Goal: Transaction & Acquisition: Purchase product/service

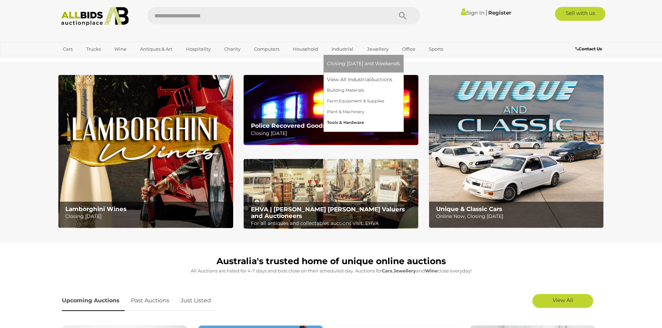
click at [337, 122] on link "Tools & Hardware" at bounding box center [363, 122] width 73 height 11
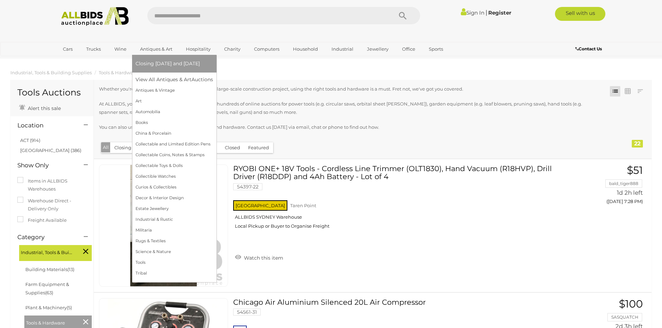
click at [151, 49] on link "Antiques & Art" at bounding box center [155, 48] width 41 height 11
click at [142, 90] on link "Antiques & Vintage" at bounding box center [173, 90] width 77 height 11
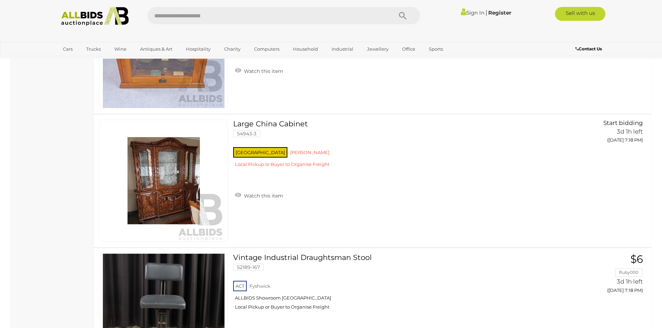
scroll to position [5643, 0]
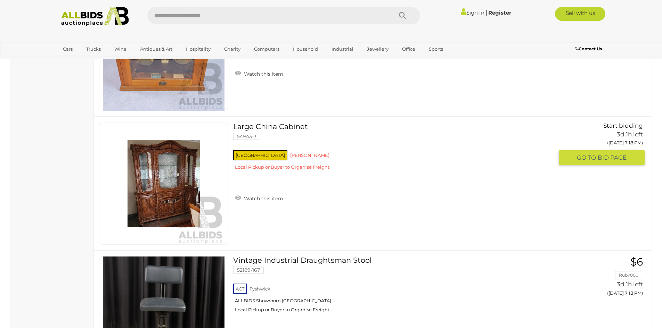
click at [153, 189] on img at bounding box center [164, 184] width 122 height 122
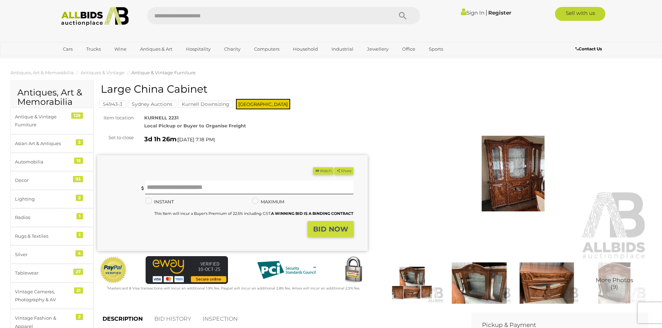
click at [523, 173] on img at bounding box center [513, 174] width 270 height 174
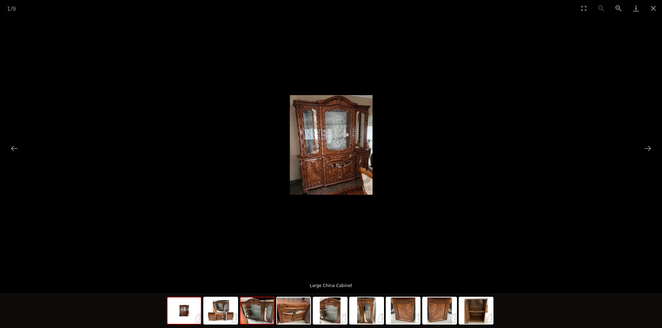
click at [259, 316] on img at bounding box center [256, 311] width 33 height 26
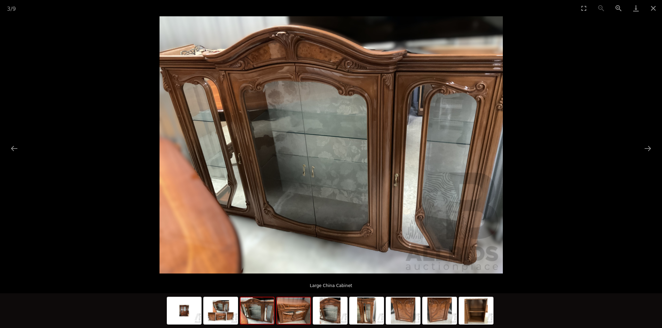
click at [288, 315] on img at bounding box center [293, 311] width 33 height 26
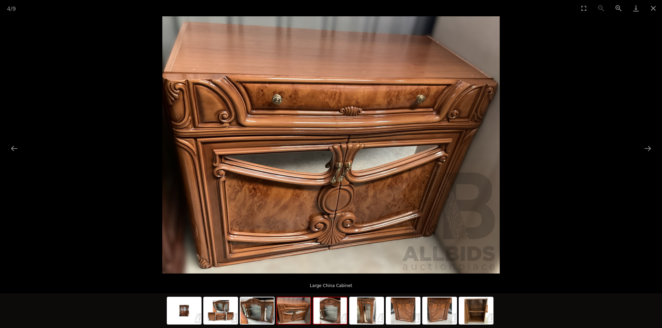
click at [328, 313] on img at bounding box center [329, 311] width 33 height 26
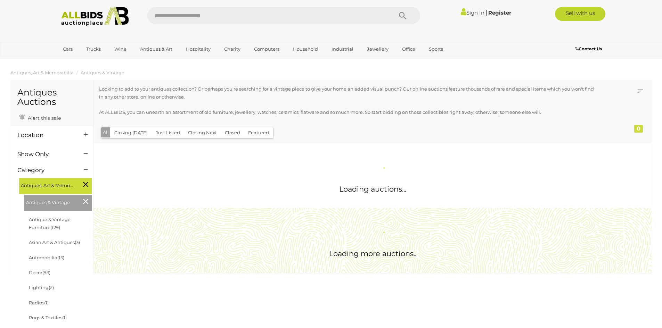
scroll to position [637, 0]
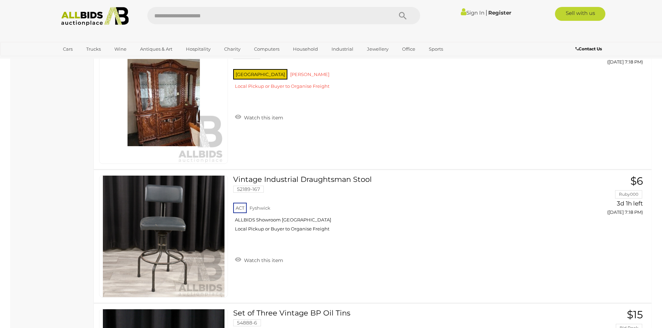
drag, startPoint x: 49, startPoint y: 122, endPoint x: 50, endPoint y: 165, distance: 42.7
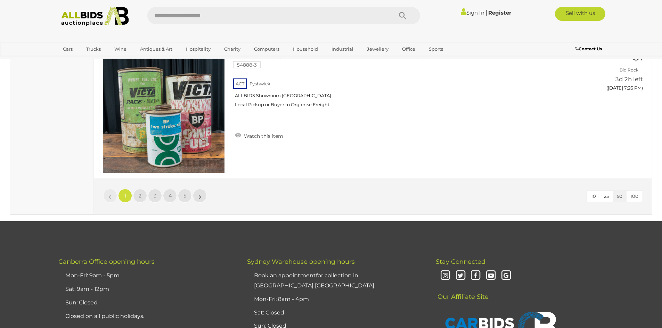
scroll to position [6677, 0]
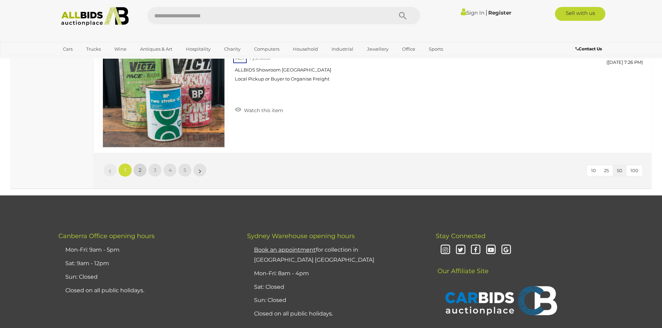
click at [136, 169] on link "2" at bounding box center [140, 170] width 14 height 14
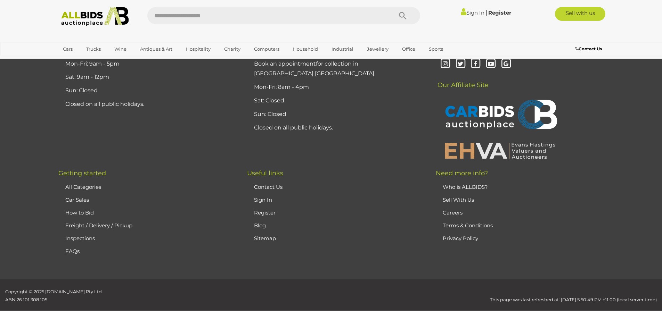
scroll to position [74, 0]
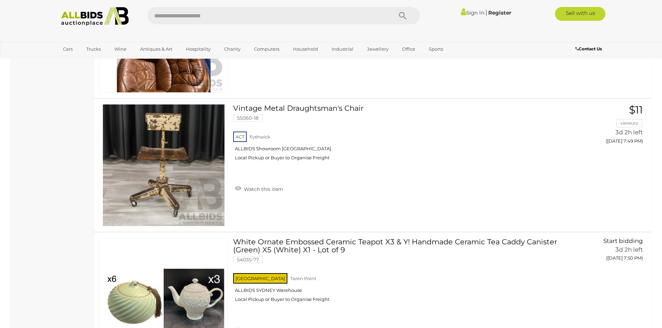
scroll to position [3126, 0]
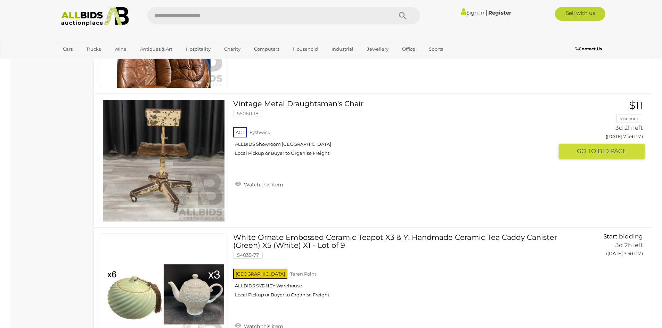
click at [168, 181] on img at bounding box center [164, 161] width 122 height 122
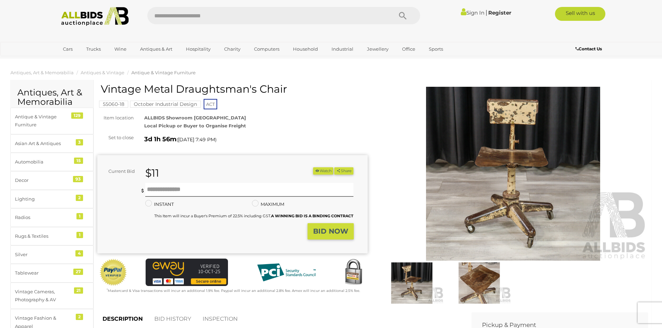
click at [514, 228] on img at bounding box center [513, 174] width 270 height 174
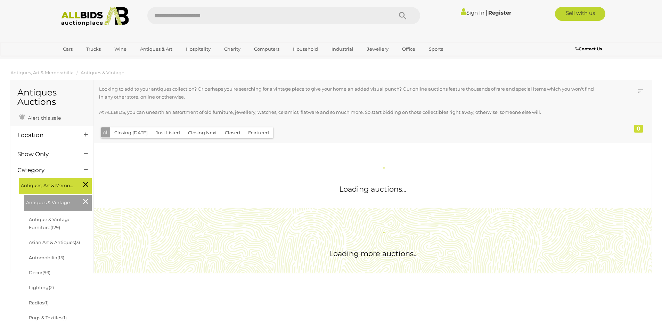
scroll to position [637, 0]
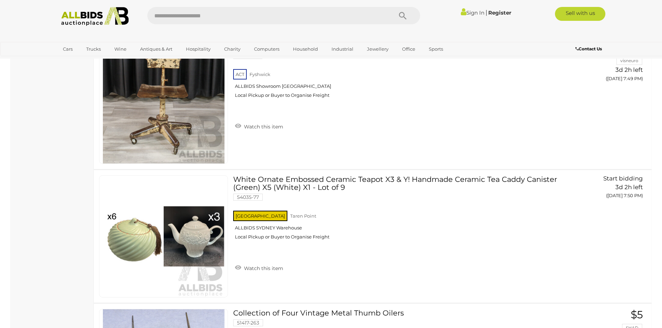
drag, startPoint x: 37, startPoint y: 140, endPoint x: 30, endPoint y: 173, distance: 33.6
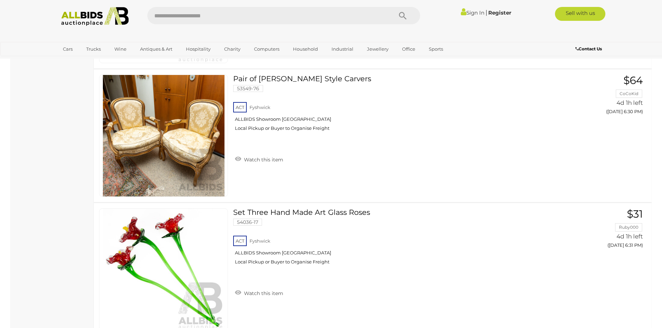
scroll to position [5960, 0]
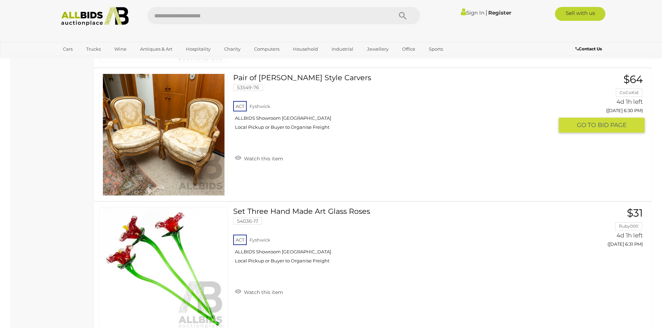
click at [151, 154] on img at bounding box center [164, 135] width 122 height 122
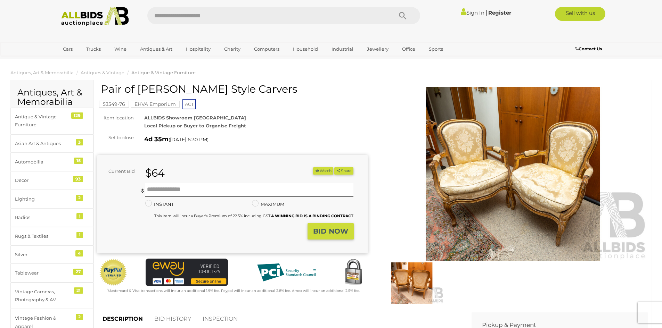
click at [513, 193] on img at bounding box center [513, 174] width 270 height 174
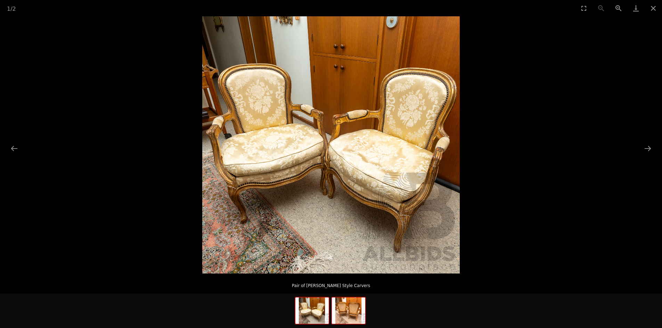
click at [341, 312] on img at bounding box center [348, 311] width 33 height 26
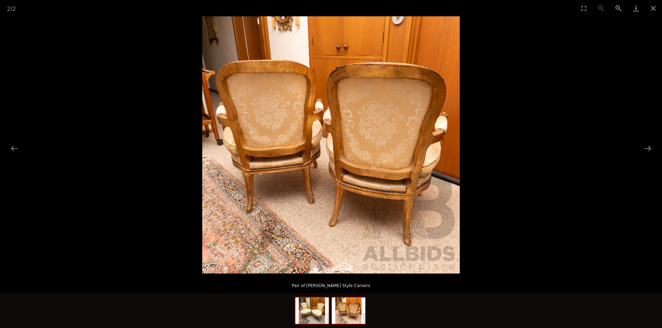
click at [316, 314] on img at bounding box center [311, 311] width 33 height 26
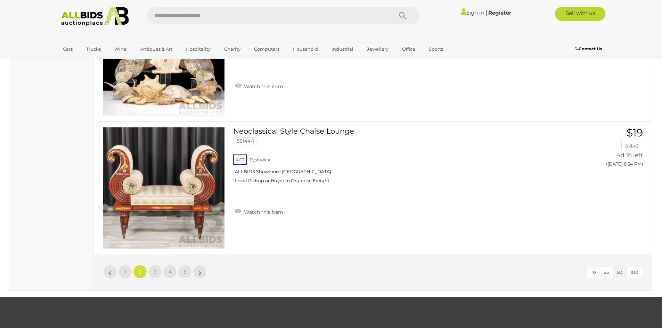
scroll to position [6576, 0]
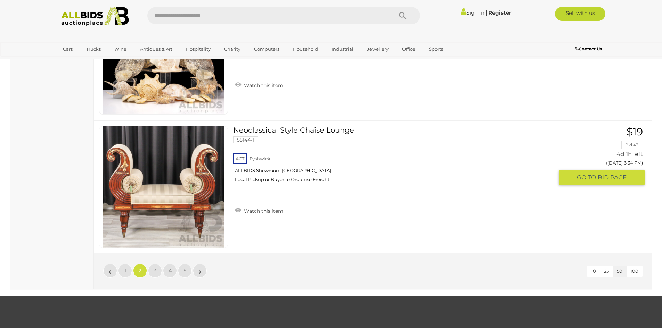
click at [175, 200] on img at bounding box center [164, 187] width 122 height 122
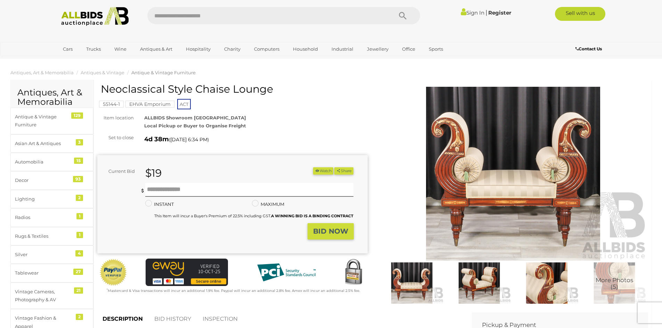
click at [505, 182] on img at bounding box center [513, 174] width 270 height 174
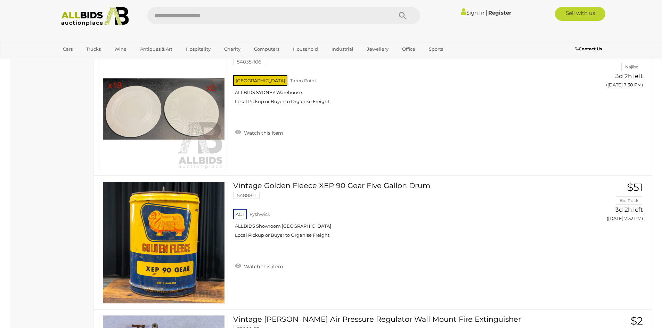
scroll to position [6660, 0]
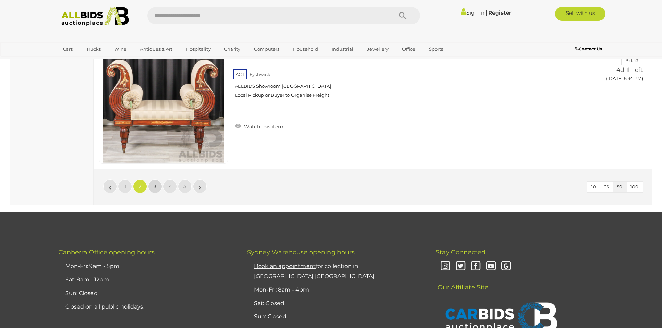
click at [155, 188] on span "3" at bounding box center [155, 186] width 3 height 6
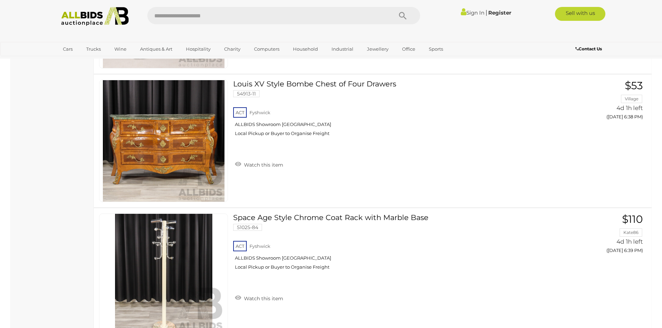
scroll to position [740, 0]
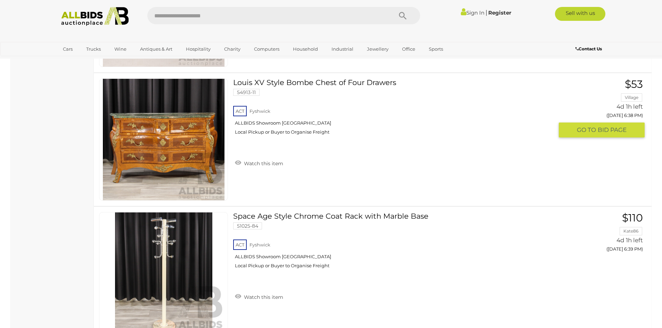
click at [172, 150] on img at bounding box center [164, 140] width 122 height 122
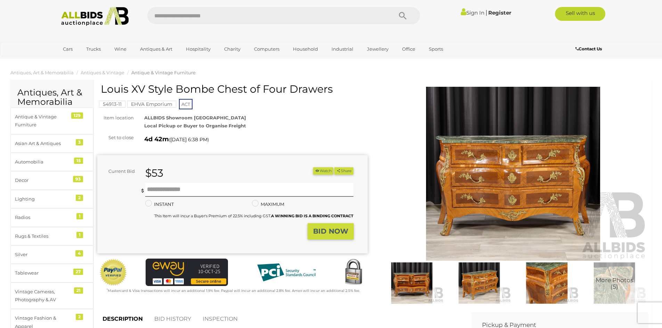
click at [518, 188] on img at bounding box center [513, 174] width 270 height 174
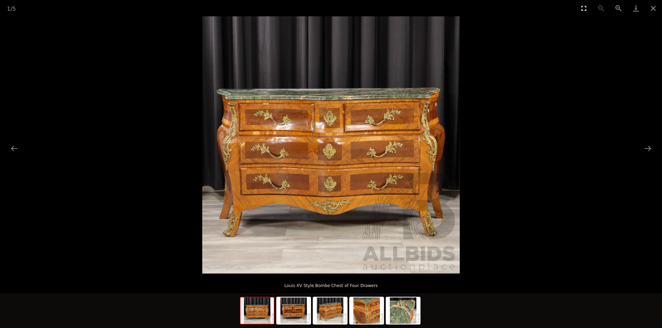
click at [581, 7] on button "Toggle fullscreen" at bounding box center [583, 8] width 17 height 16
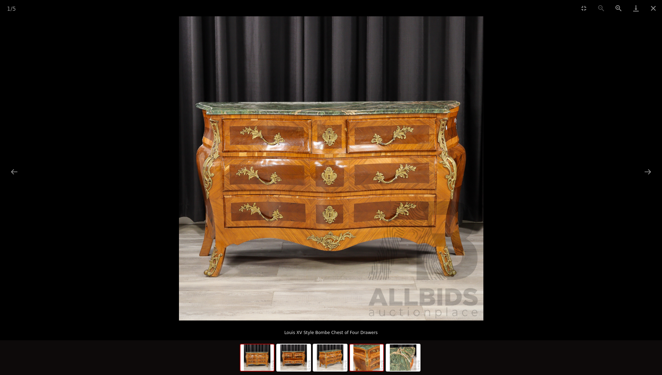
click at [369, 328] on img at bounding box center [366, 358] width 33 height 26
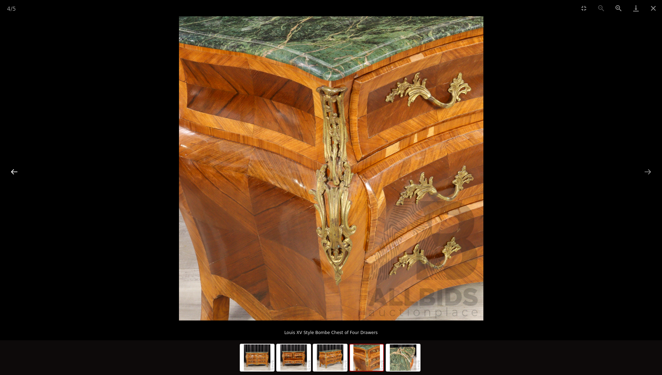
click at [12, 168] on button "Previous slide" at bounding box center [14, 172] width 15 height 14
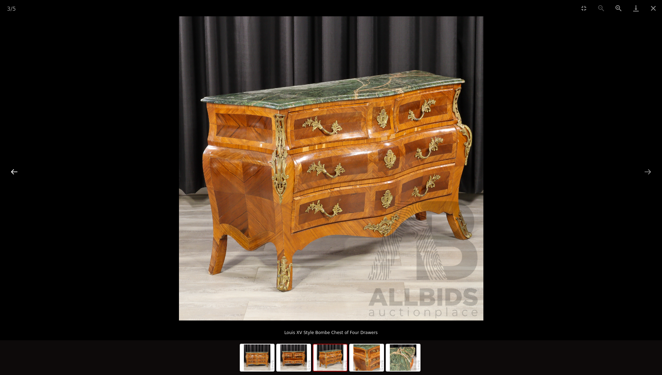
click at [11, 170] on button "Previous slide" at bounding box center [14, 172] width 15 height 14
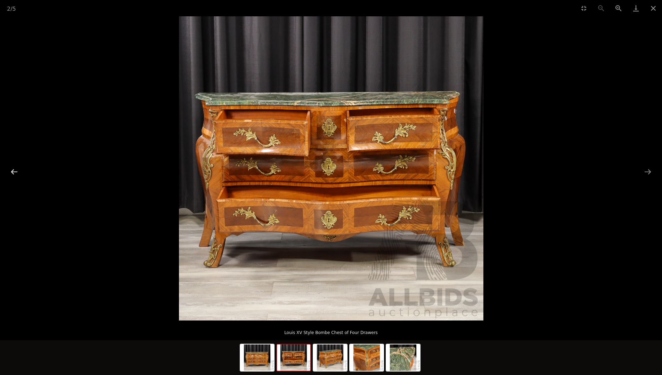
click at [11, 170] on button "Previous slide" at bounding box center [14, 172] width 15 height 14
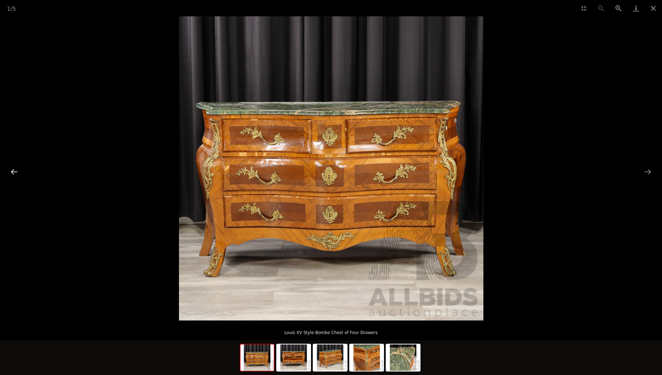
click at [11, 170] on button "Previous slide" at bounding box center [14, 172] width 15 height 14
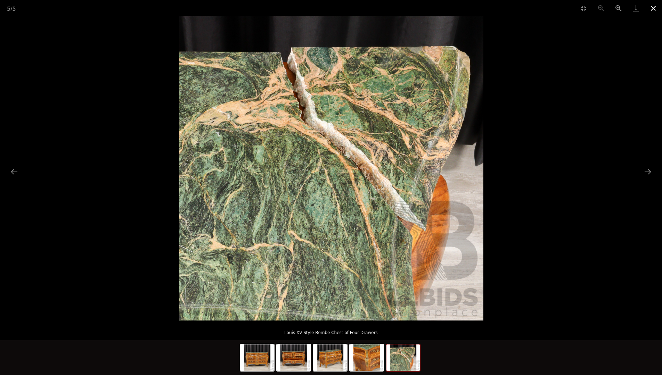
click at [651, 8] on button "Close gallery" at bounding box center [652, 8] width 17 height 16
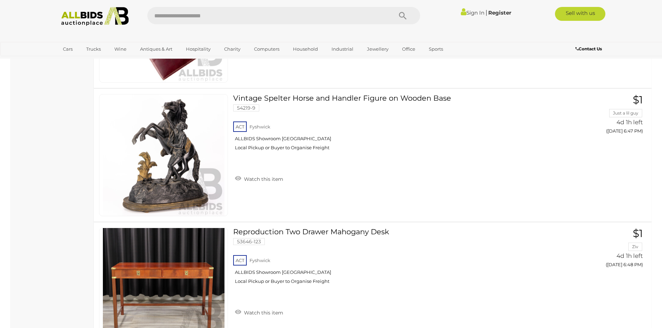
scroll to position [2062, 0]
click at [168, 159] on img at bounding box center [164, 155] width 122 height 122
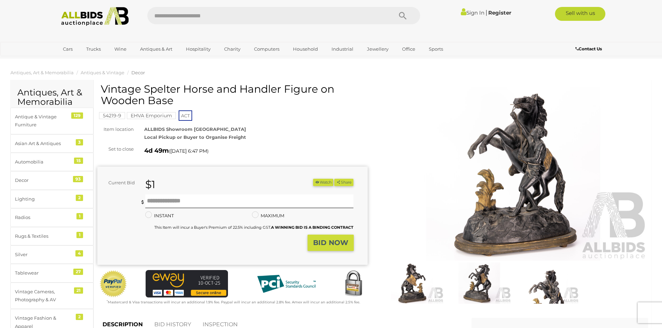
click at [410, 284] on img at bounding box center [412, 283] width 64 height 41
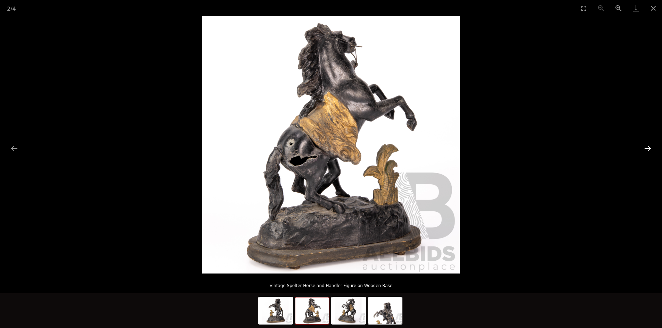
click at [648, 148] on button "Next slide" at bounding box center [647, 149] width 15 height 14
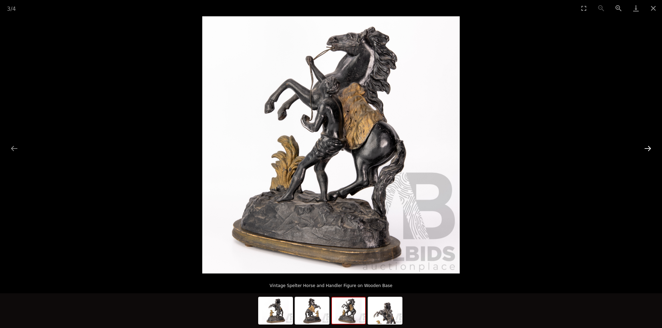
click at [648, 148] on button "Next slide" at bounding box center [647, 149] width 15 height 14
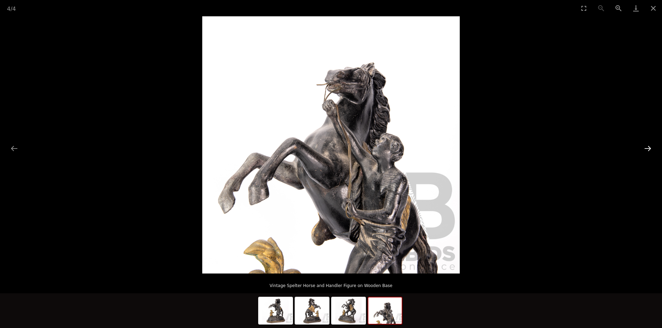
click at [648, 148] on button "Next slide" at bounding box center [647, 149] width 15 height 14
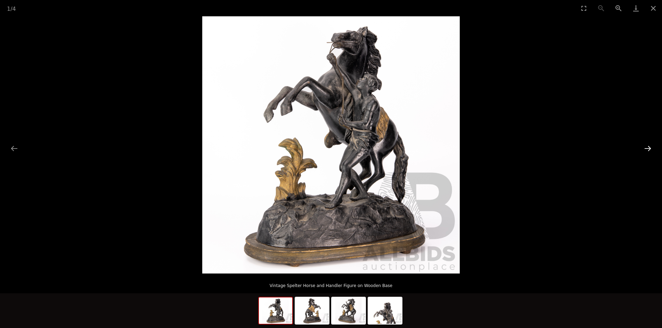
click at [648, 148] on button "Next slide" at bounding box center [647, 149] width 15 height 14
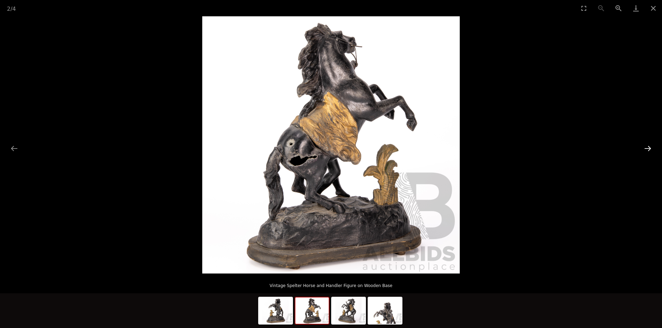
click at [648, 148] on button "Next slide" at bounding box center [647, 149] width 15 height 14
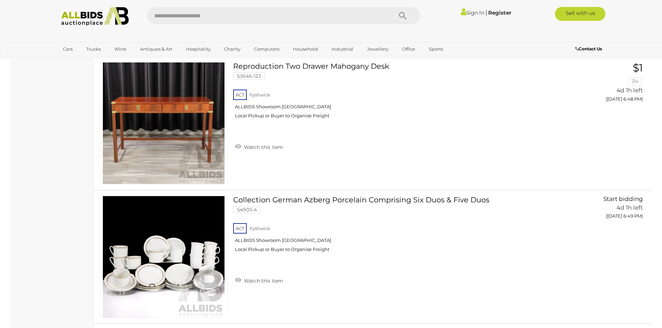
scroll to position [2229, 0]
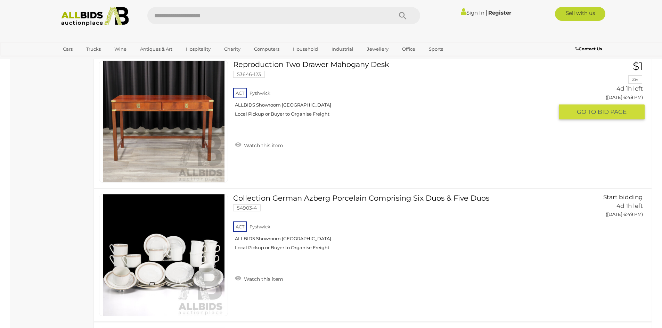
click at [140, 106] on link at bounding box center [163, 121] width 129 height 122
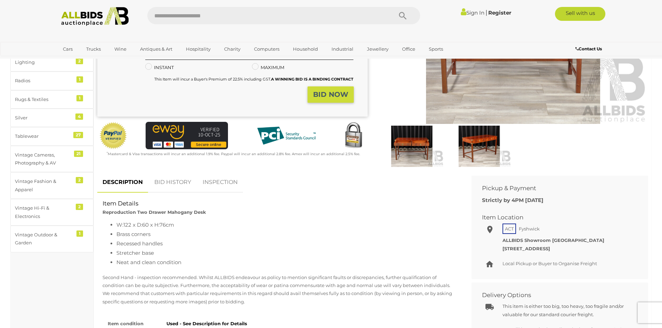
scroll to position [139, 0]
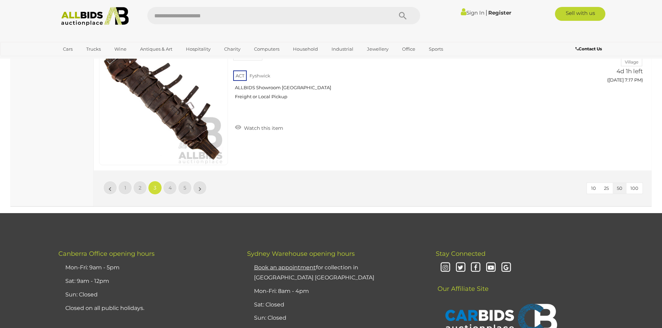
scroll to position [6660, 0]
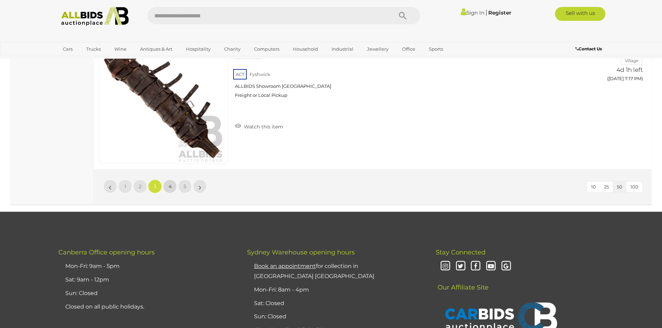
click at [172, 189] on link "4" at bounding box center [170, 187] width 14 height 14
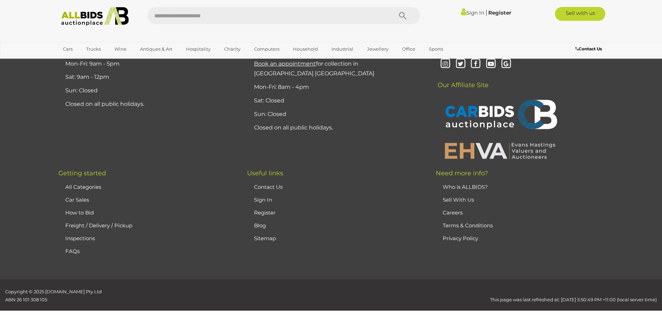
scroll to position [74, 0]
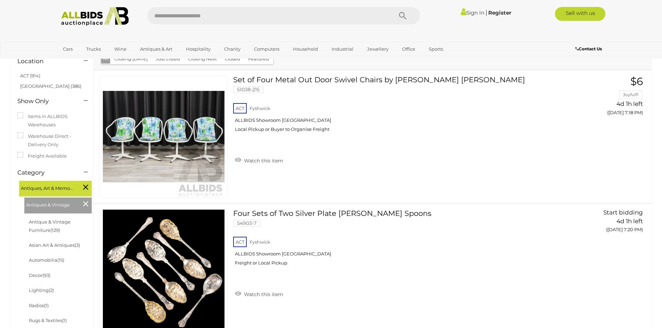
drag, startPoint x: 83, startPoint y: 119, endPoint x: 78, endPoint y: 134, distance: 15.7
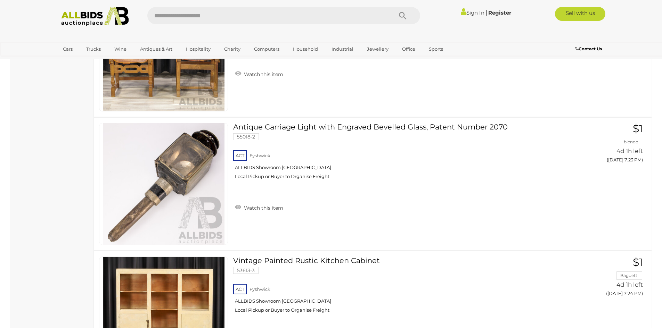
scroll to position [965, 0]
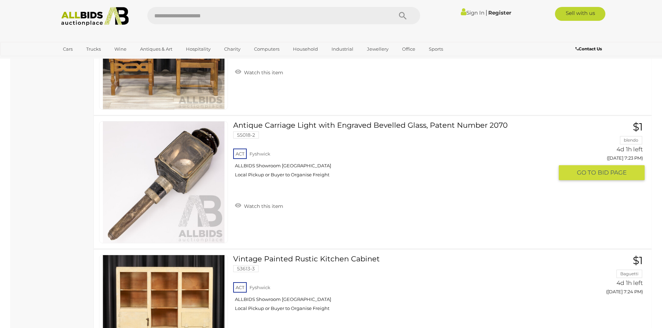
click at [171, 168] on link at bounding box center [163, 182] width 129 height 122
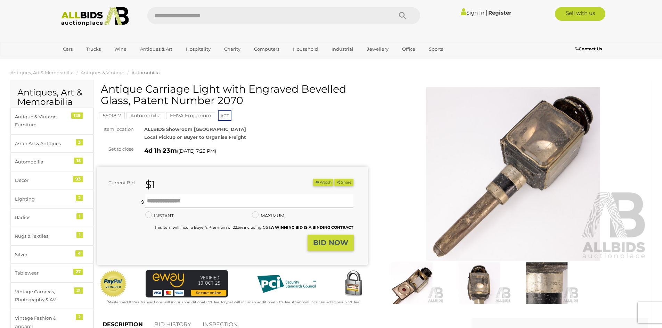
click at [517, 183] on img at bounding box center [513, 174] width 270 height 174
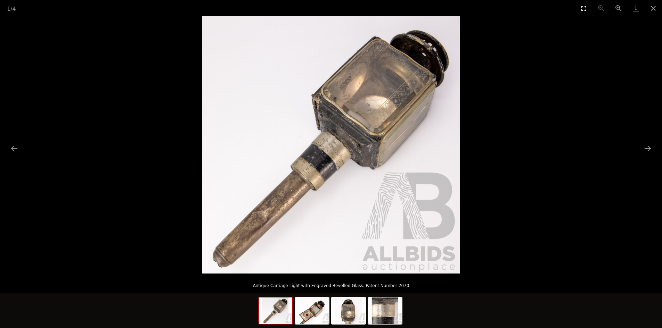
click at [584, 8] on button "Toggle fullscreen" at bounding box center [583, 8] width 17 height 16
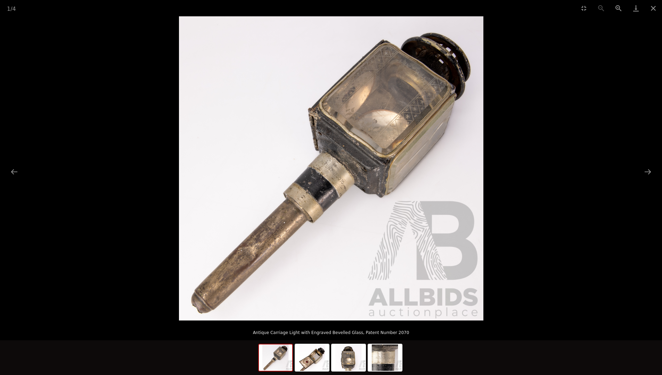
click at [133, 81] on picture at bounding box center [331, 168] width 662 height 304
click at [300, 328] on img at bounding box center [311, 358] width 33 height 26
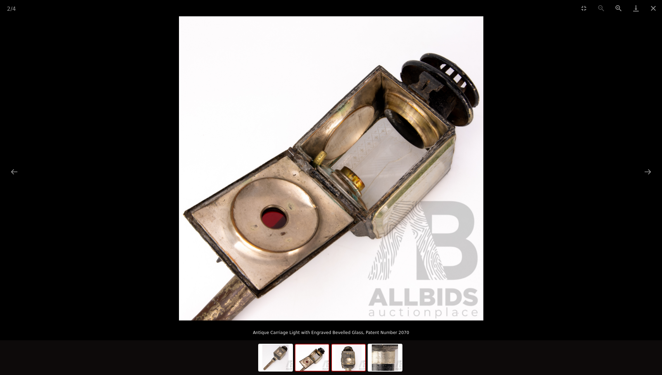
click at [347, 328] on img at bounding box center [348, 358] width 33 height 26
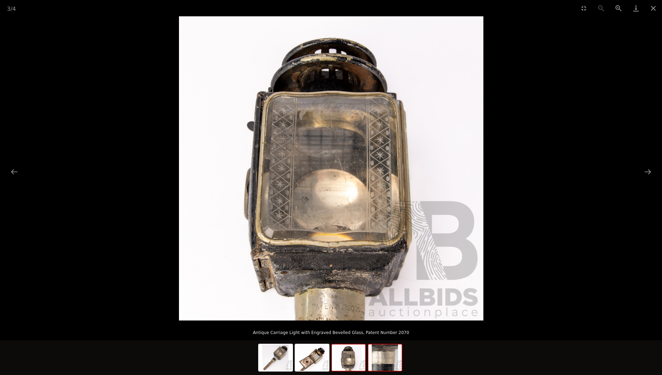
click at [384, 328] on img at bounding box center [384, 358] width 33 height 26
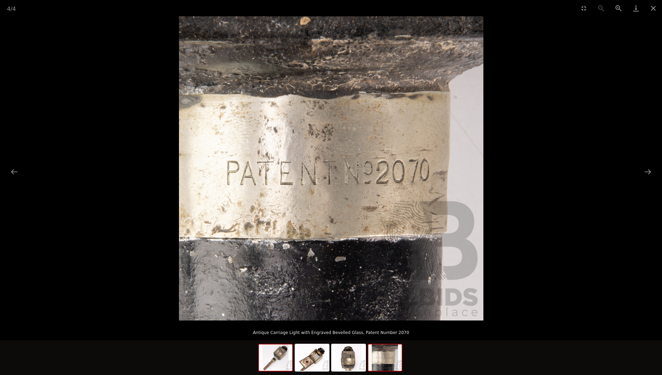
click at [276, 328] on img at bounding box center [275, 358] width 33 height 26
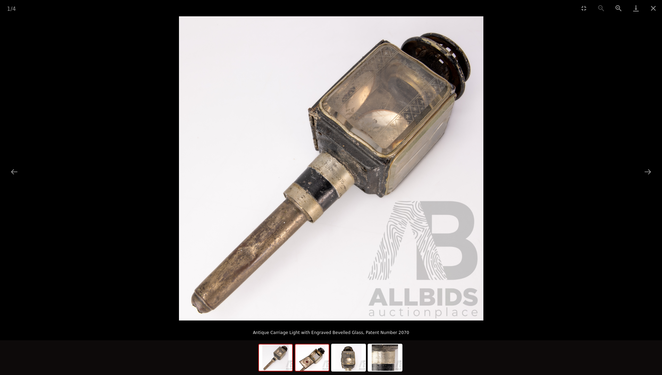
click at [315, 328] on img at bounding box center [311, 358] width 33 height 26
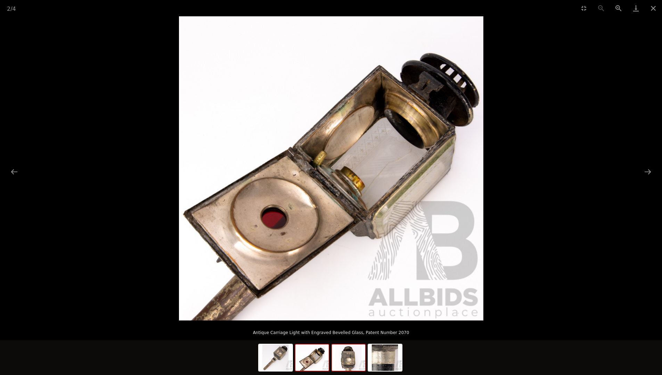
click at [348, 328] on img at bounding box center [348, 358] width 33 height 26
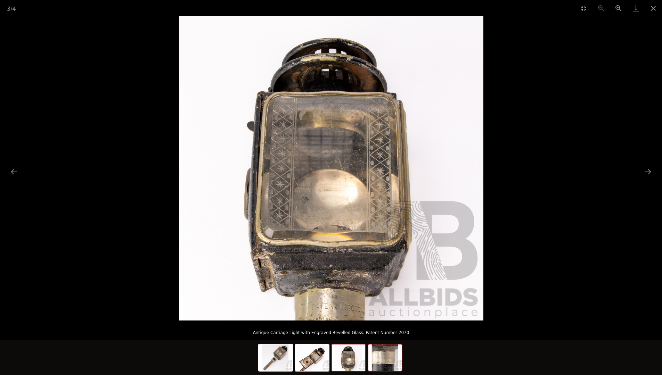
click at [380, 328] on img at bounding box center [384, 358] width 33 height 26
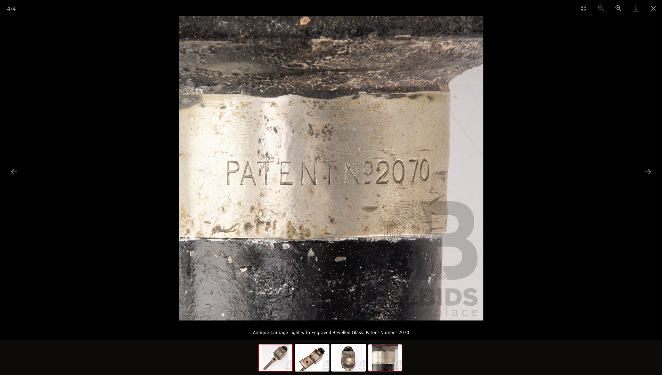
click at [277, 328] on img at bounding box center [275, 358] width 33 height 26
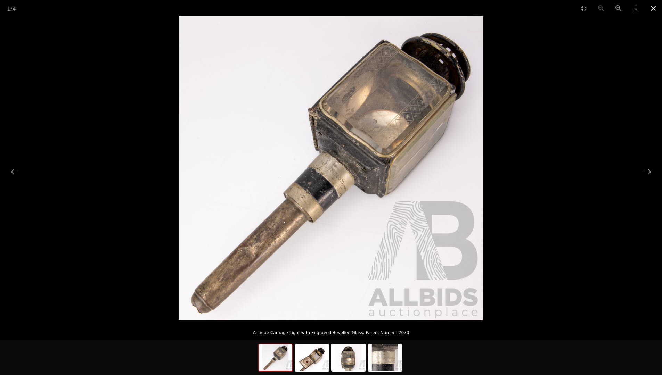
click at [652, 7] on button "Close gallery" at bounding box center [652, 8] width 17 height 16
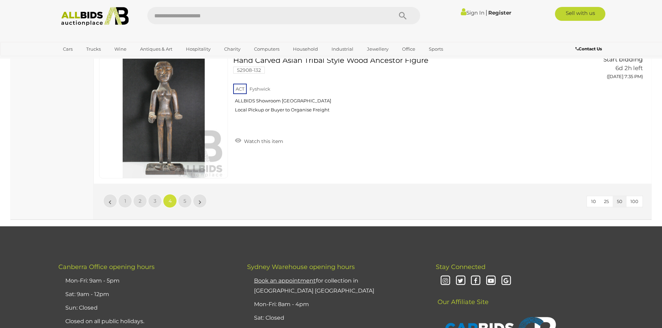
scroll to position [6667, 0]
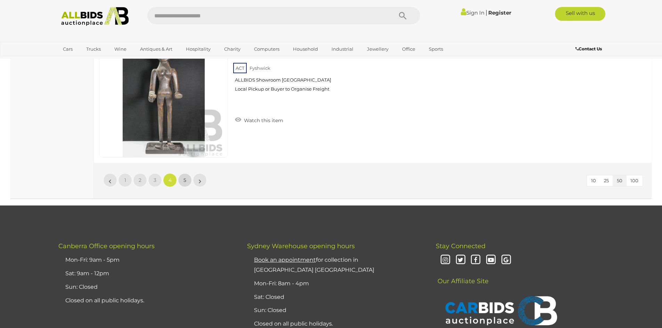
click at [183, 180] on link "5" at bounding box center [185, 180] width 14 height 14
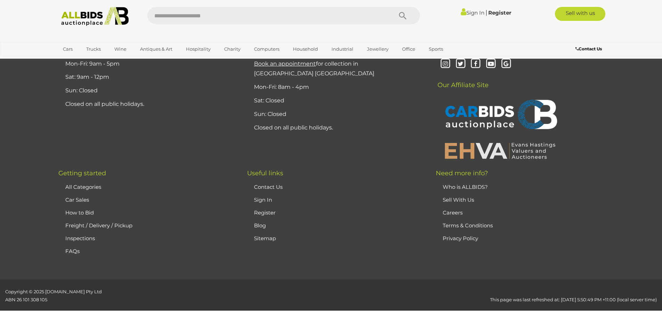
scroll to position [74, 0]
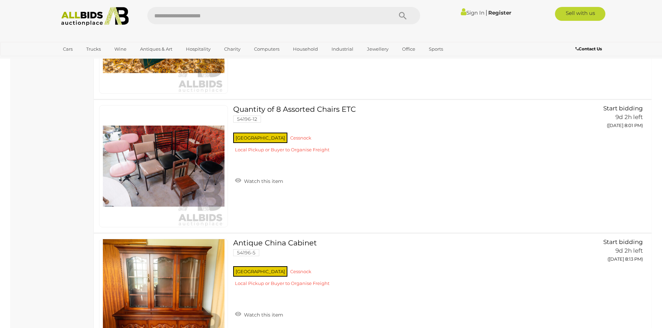
scroll to position [4717, 0]
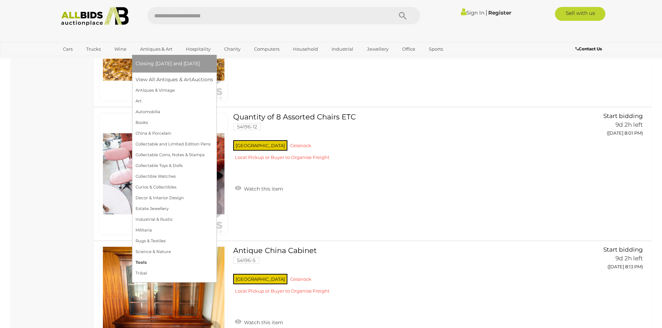
click at [140, 263] on link "Tools" at bounding box center [173, 262] width 77 height 11
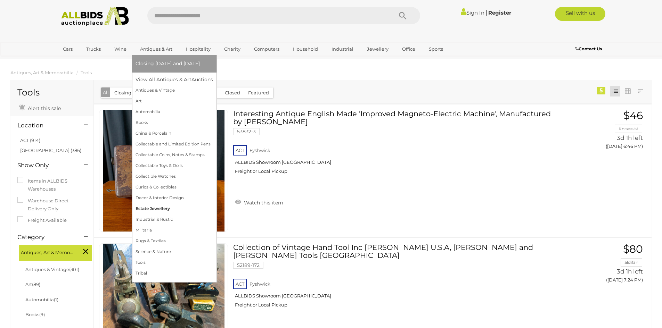
click at [145, 208] on link "Estate Jewellery" at bounding box center [173, 209] width 77 height 11
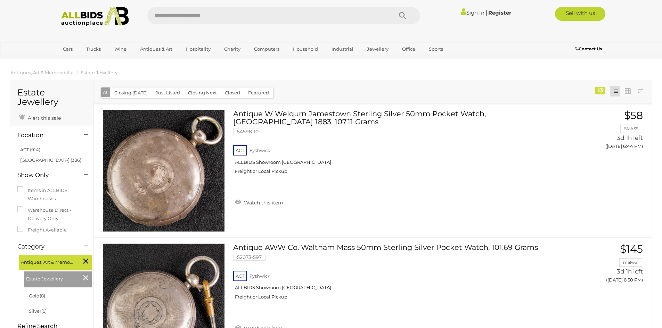
drag, startPoint x: 77, startPoint y: 132, endPoint x: 76, endPoint y: 138, distance: 6.1
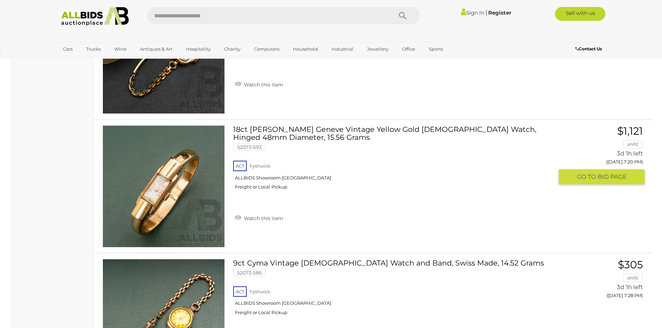
scroll to position [657, 0]
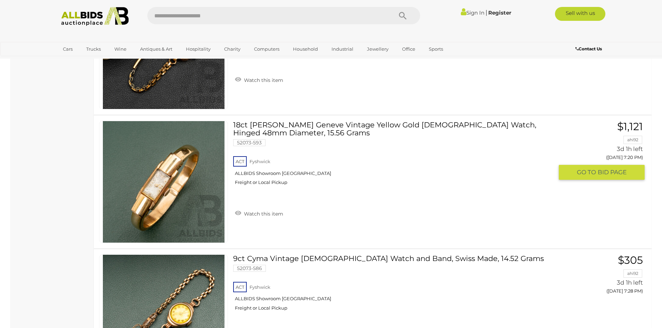
click at [168, 172] on link at bounding box center [163, 182] width 129 height 122
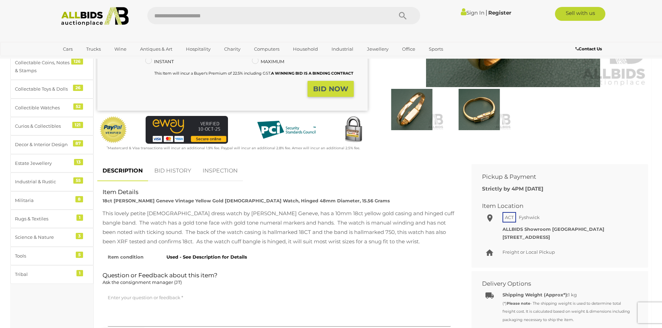
scroll to position [69, 0]
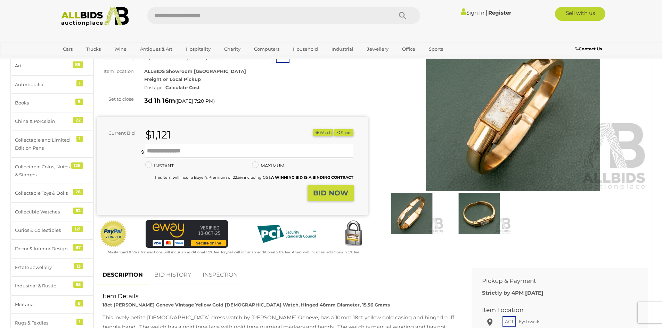
click at [491, 139] on img at bounding box center [513, 104] width 270 height 174
